Goal: Find specific page/section: Find specific page/section

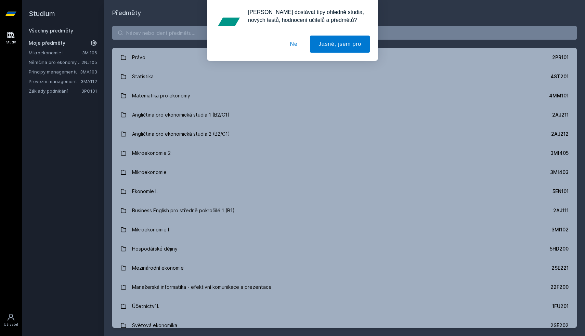
click at [296, 46] on button "Ne" at bounding box center [293, 44] width 25 height 17
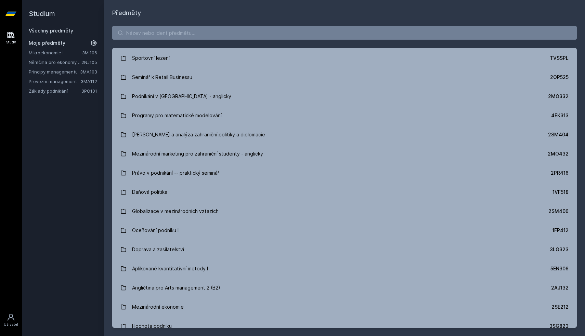
scroll to position [9097, 0]
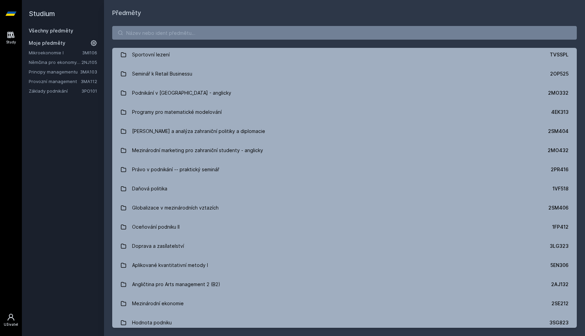
click at [11, 316] on icon at bounding box center [11, 317] width 8 height 8
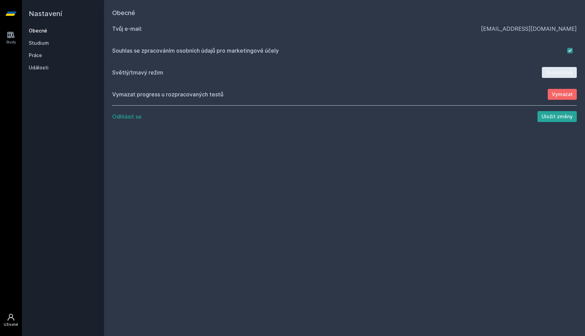
click at [57, 46] on div "Obecné Studium Práce Události" at bounding box center [63, 49] width 68 height 44
click at [46, 45] on link "Studium" at bounding box center [63, 43] width 68 height 7
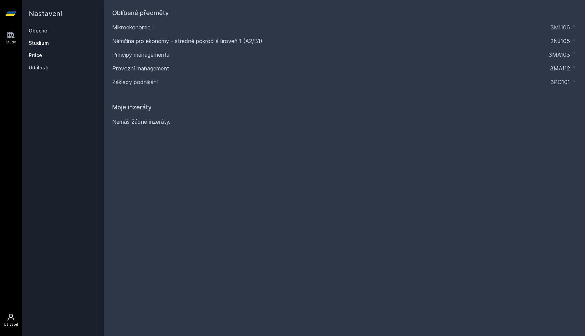
click at [40, 54] on link "Práce" at bounding box center [63, 55] width 68 height 7
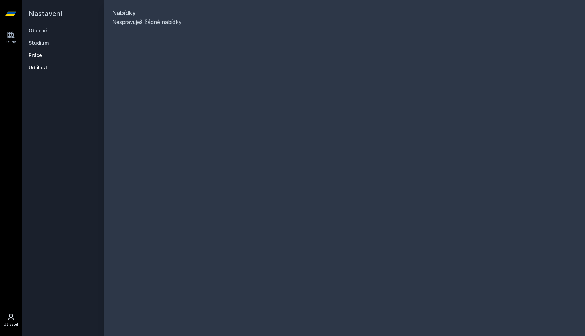
click at [40, 67] on link "Události" at bounding box center [63, 67] width 68 height 7
click at [39, 31] on link "Obecné" at bounding box center [63, 30] width 68 height 7
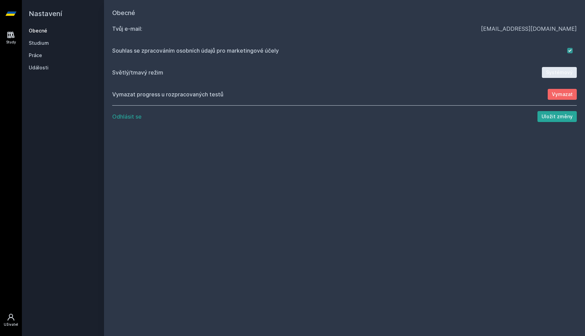
click at [14, 28] on link "Study" at bounding box center [10, 37] width 19 height 21
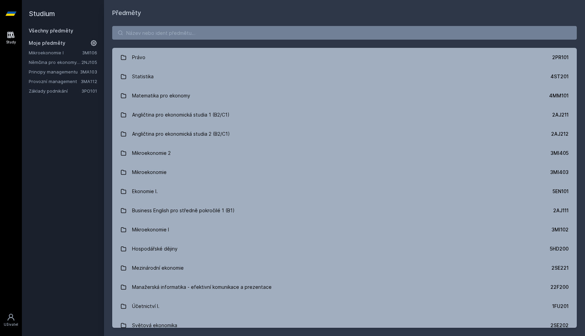
click at [12, 18] on icon at bounding box center [10, 13] width 11 height 27
click at [53, 28] on link "Všechny předměty" at bounding box center [51, 31] width 44 height 6
click at [50, 31] on link "Všechny předměty" at bounding box center [51, 31] width 44 height 6
click at [176, 27] on input "search" at bounding box center [344, 33] width 464 height 14
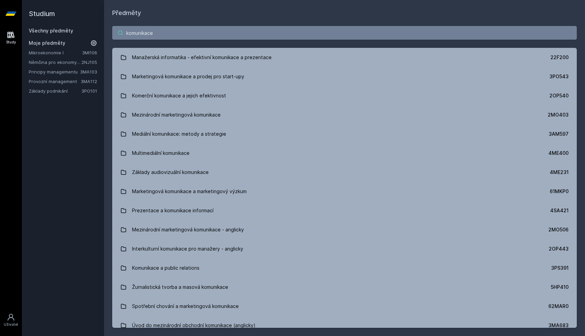
type input "komunikace"
